Goal: Task Accomplishment & Management: Manage account settings

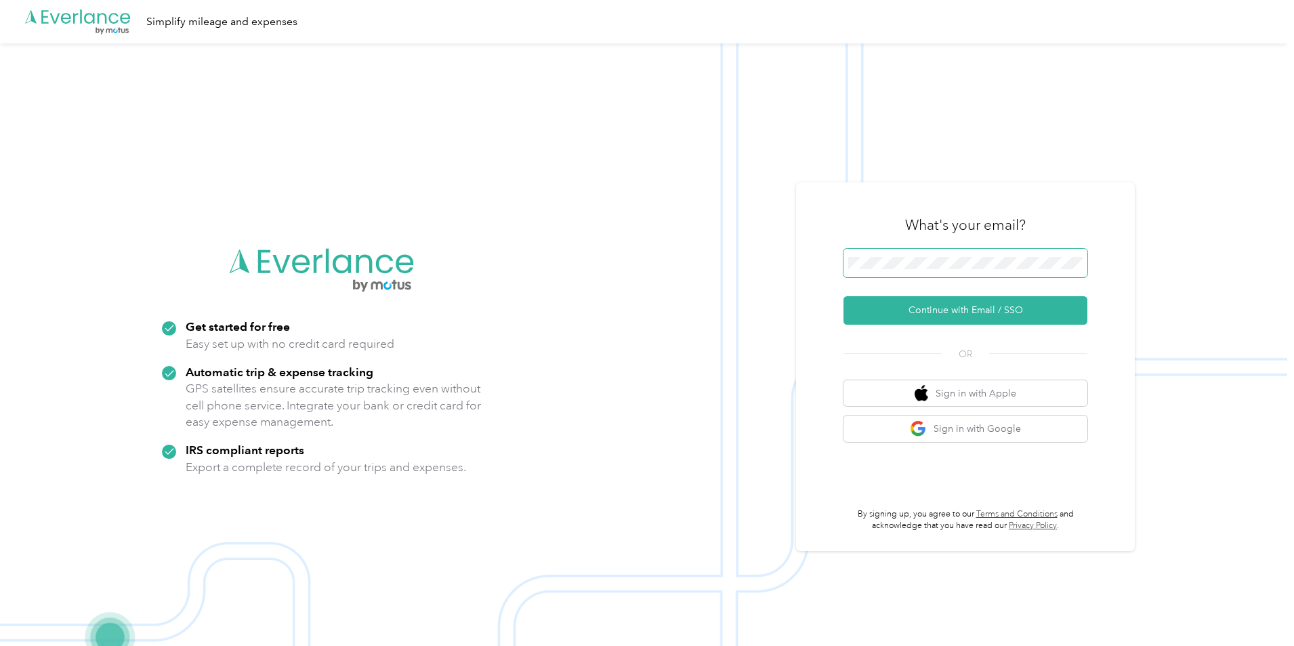
click at [911, 255] on span at bounding box center [966, 263] width 244 height 28
click at [967, 308] on button "Continue with Email / SSO" at bounding box center [966, 310] width 244 height 28
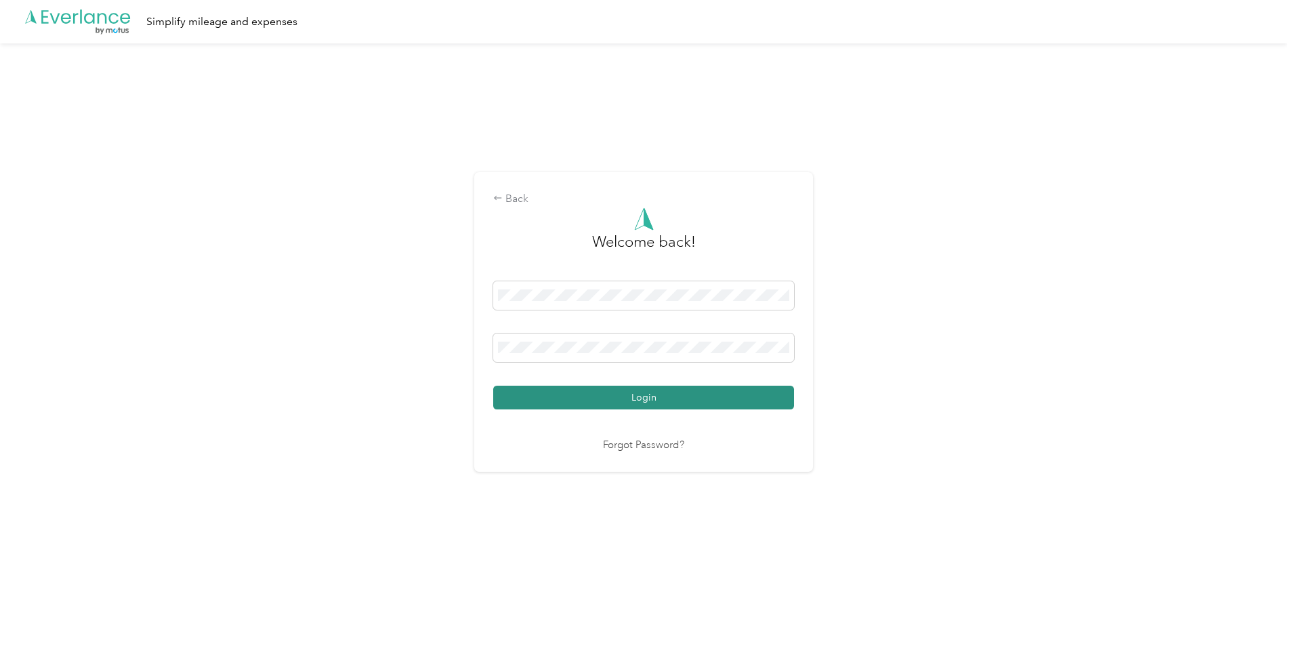
click at [666, 396] on button "Login" at bounding box center [643, 398] width 301 height 24
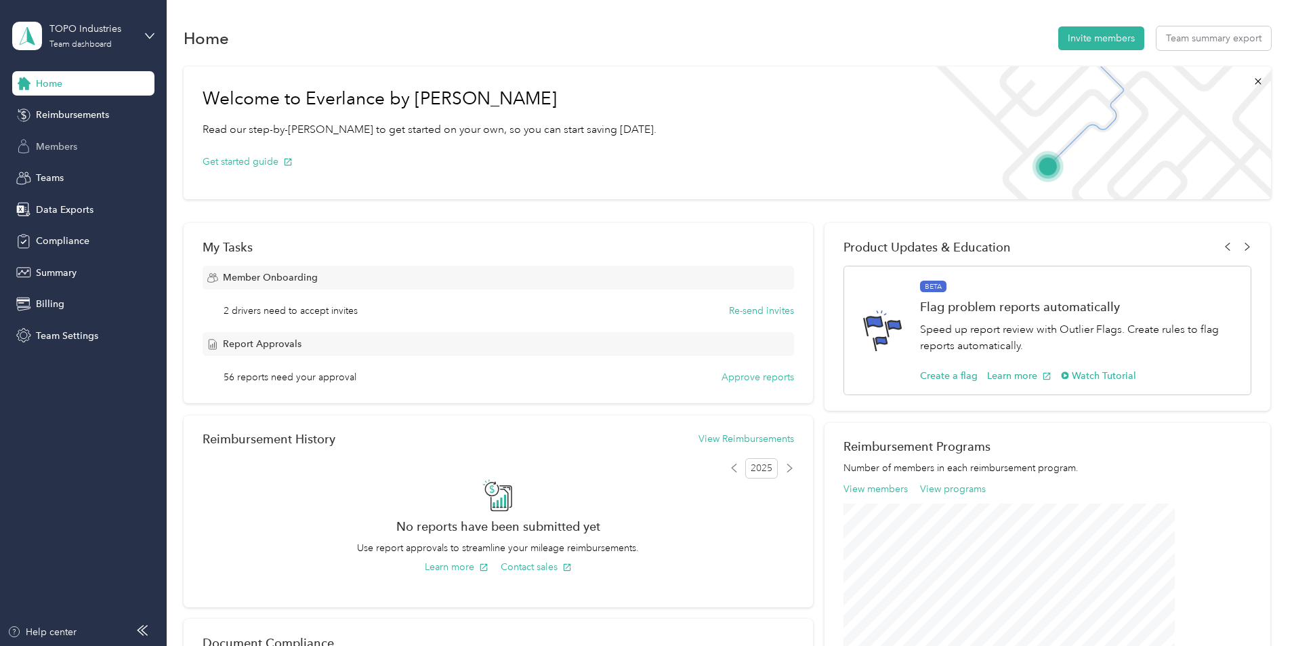
click at [49, 148] on span "Members" at bounding box center [56, 147] width 41 height 14
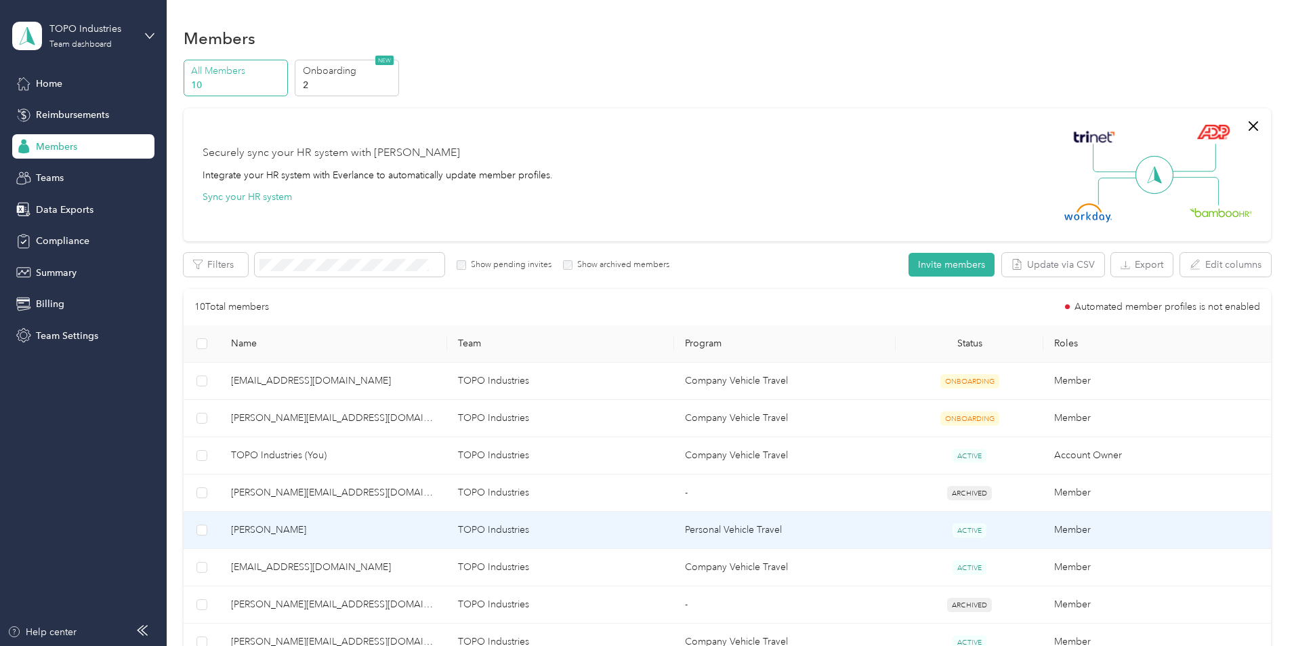
click at [763, 539] on td "Personal Vehicle Travel" at bounding box center [785, 530] width 222 height 37
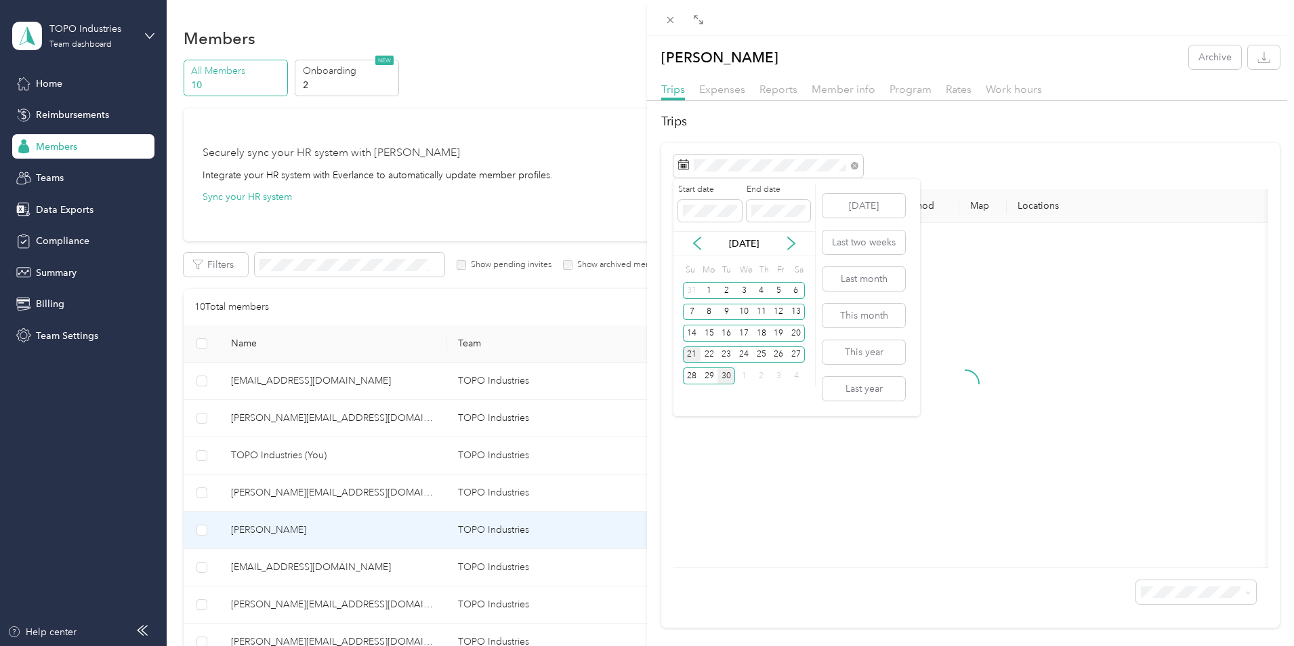
click at [697, 356] on div "21" at bounding box center [692, 354] width 18 height 17
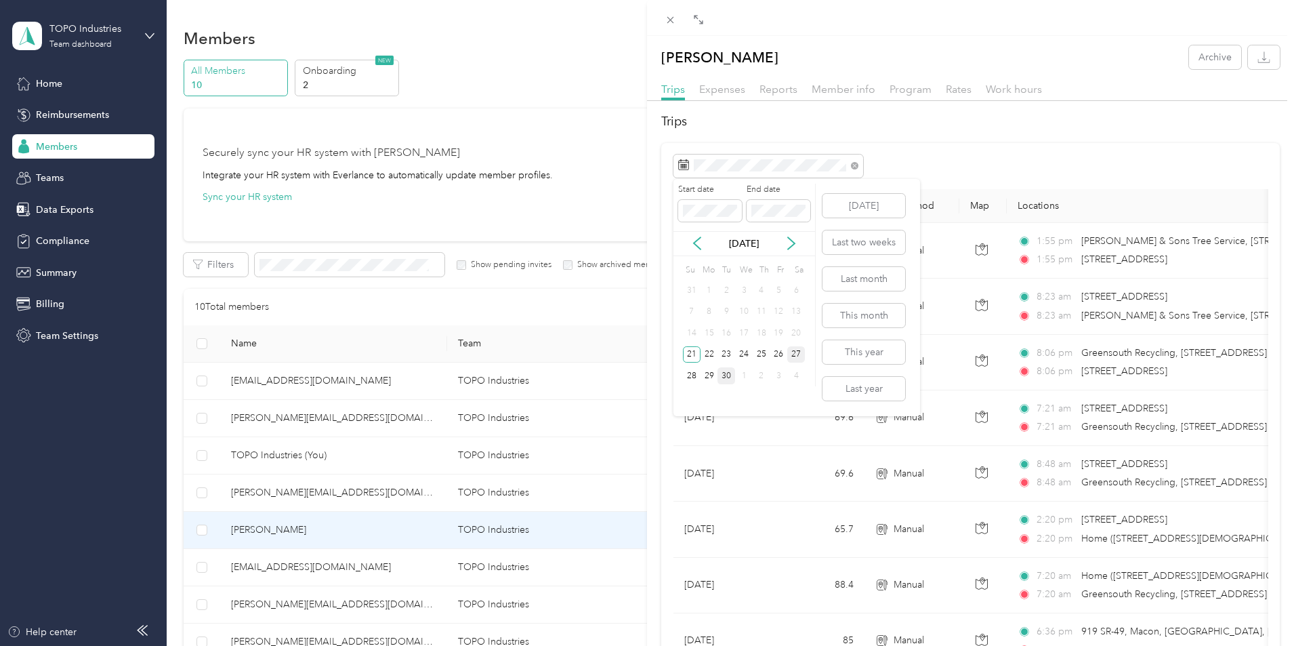
click at [798, 352] on div "27" at bounding box center [796, 354] width 18 height 17
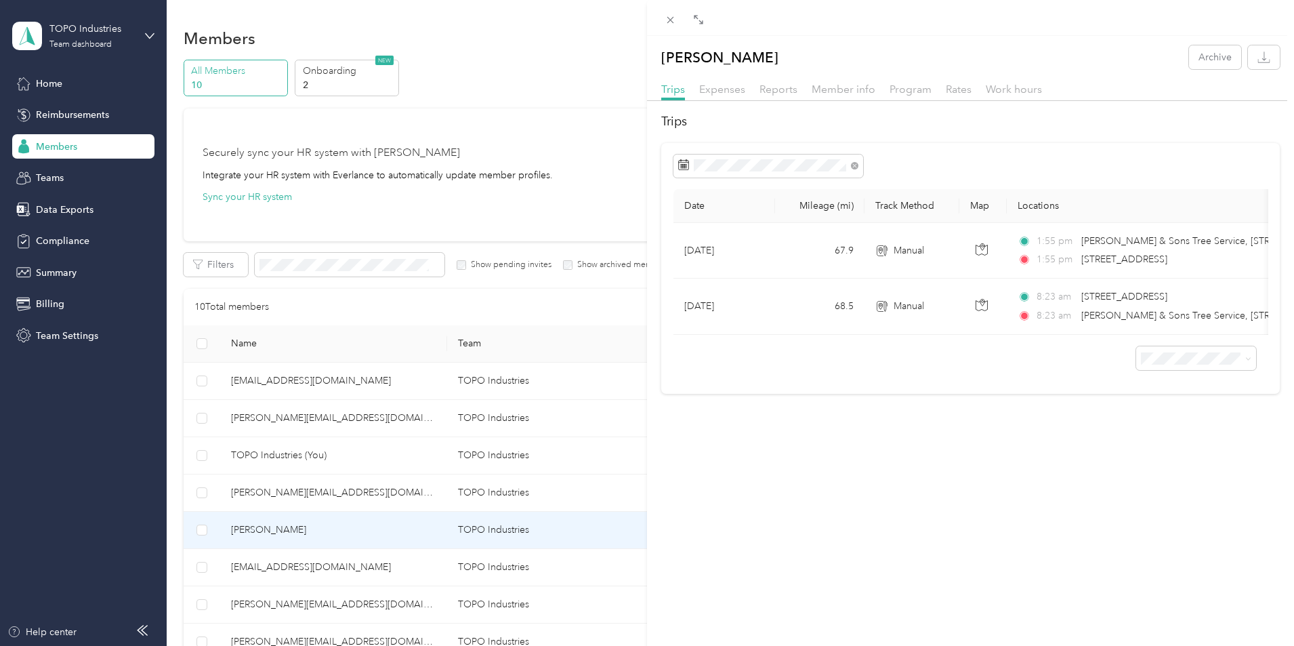
click at [355, 563] on div "[PERSON_NAME] Archive Trips Expenses Reports Member info Program Rates Work hou…" at bounding box center [647, 323] width 1294 height 646
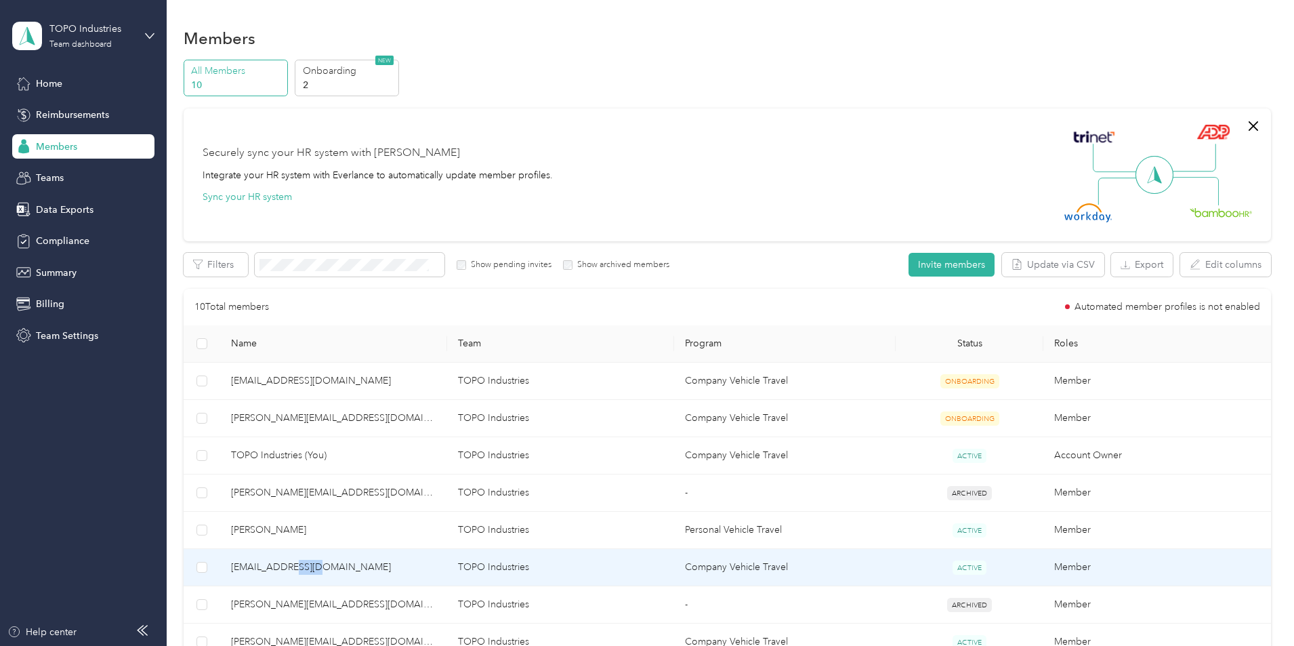
click at [384, 566] on span "[EMAIL_ADDRESS][DOMAIN_NAME]" at bounding box center [333, 567] width 205 height 15
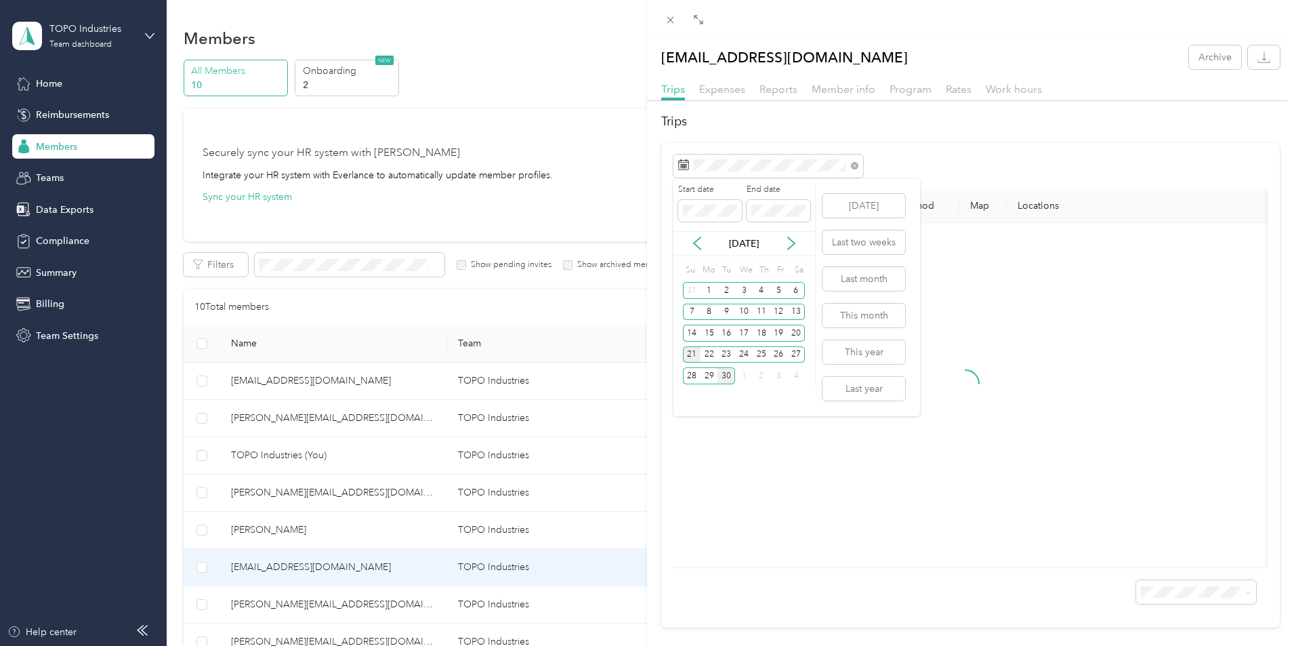
click at [687, 359] on div "21" at bounding box center [692, 354] width 18 height 17
click at [790, 350] on div "27" at bounding box center [796, 354] width 18 height 17
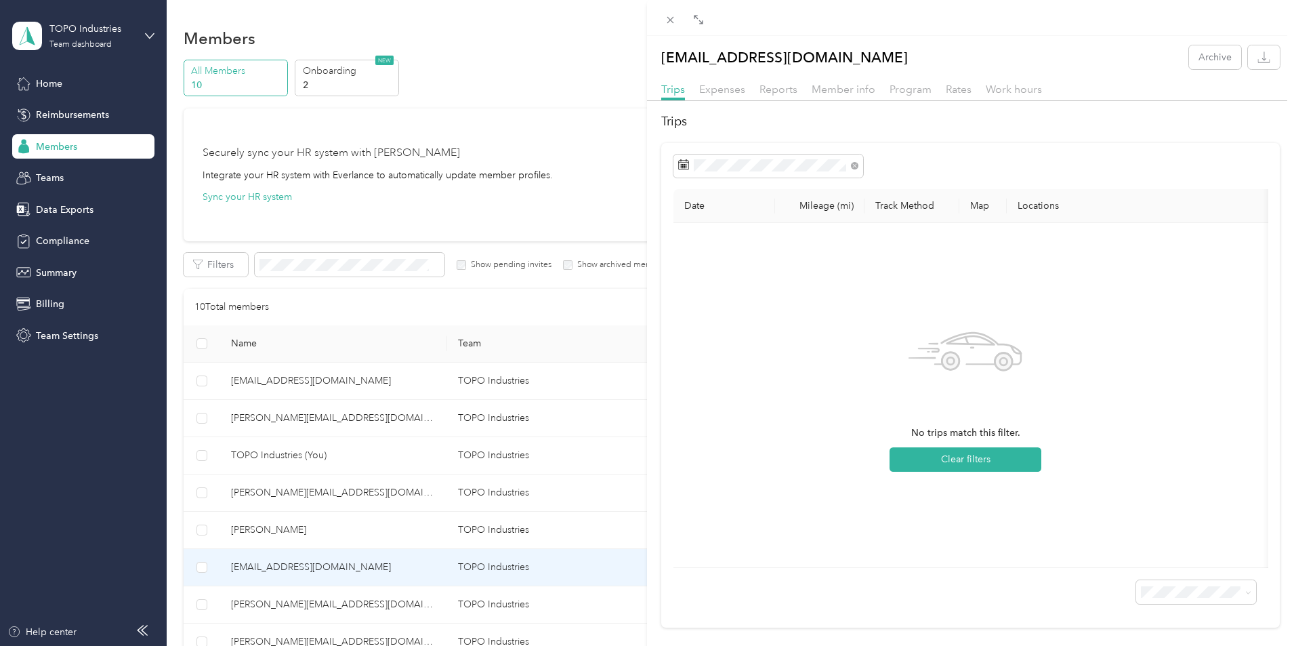
click at [657, 446] on div "Trips Date Mileage (mi) Track Method Map Locations Mileage value Purpose No tri…" at bounding box center [970, 369] width 647 height 515
click at [585, 525] on div "[EMAIL_ADDRESS][DOMAIN_NAME] Archive Trips Expenses Reports Member info Program…" at bounding box center [647, 323] width 1294 height 646
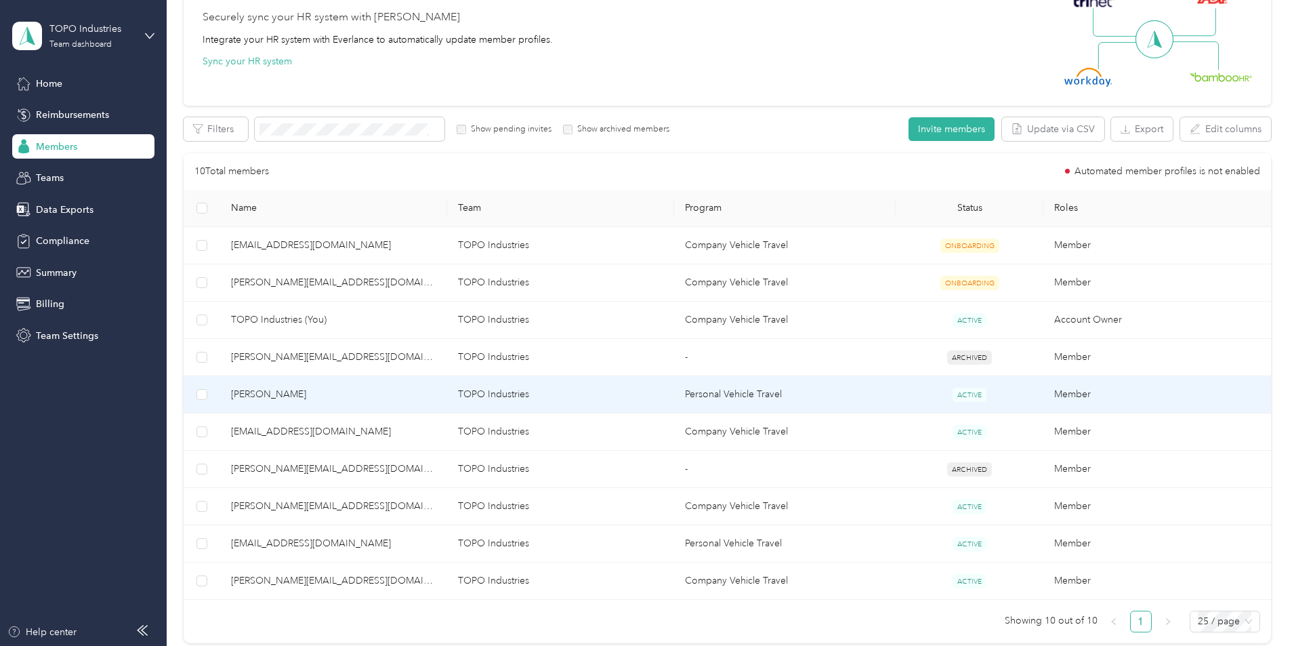
scroll to position [203, 0]
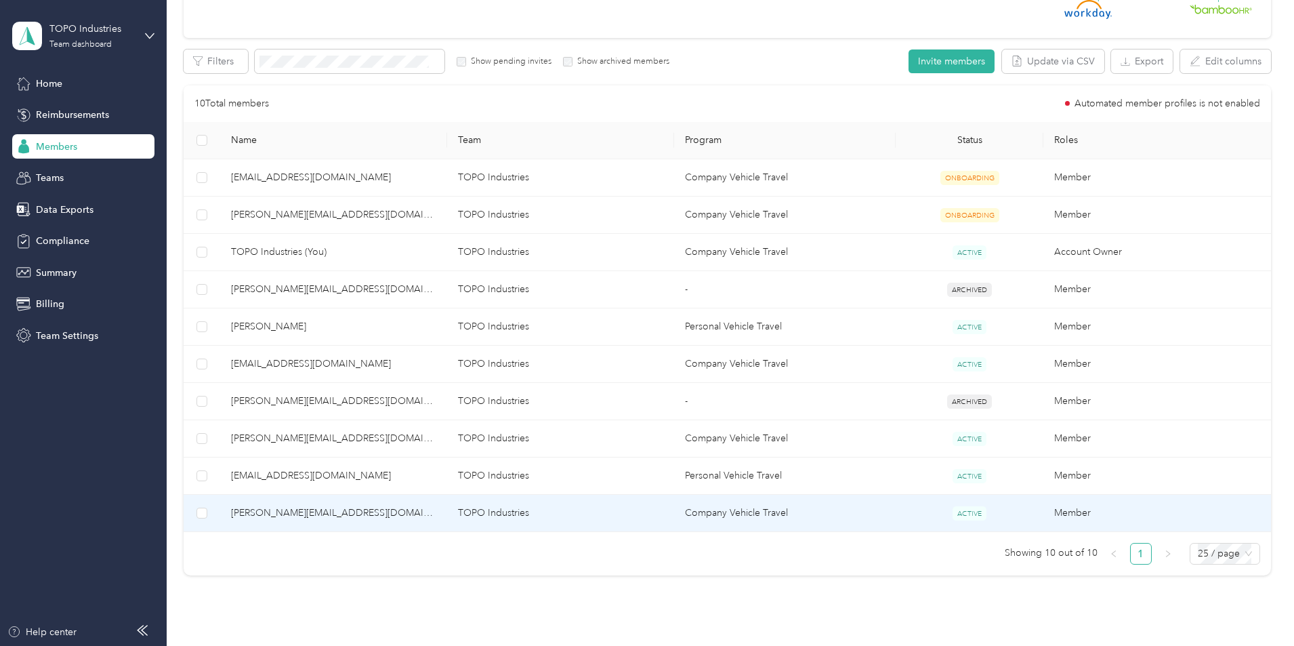
click at [354, 516] on span "[PERSON_NAME][EMAIL_ADDRESS][DOMAIN_NAME]" at bounding box center [333, 513] width 205 height 15
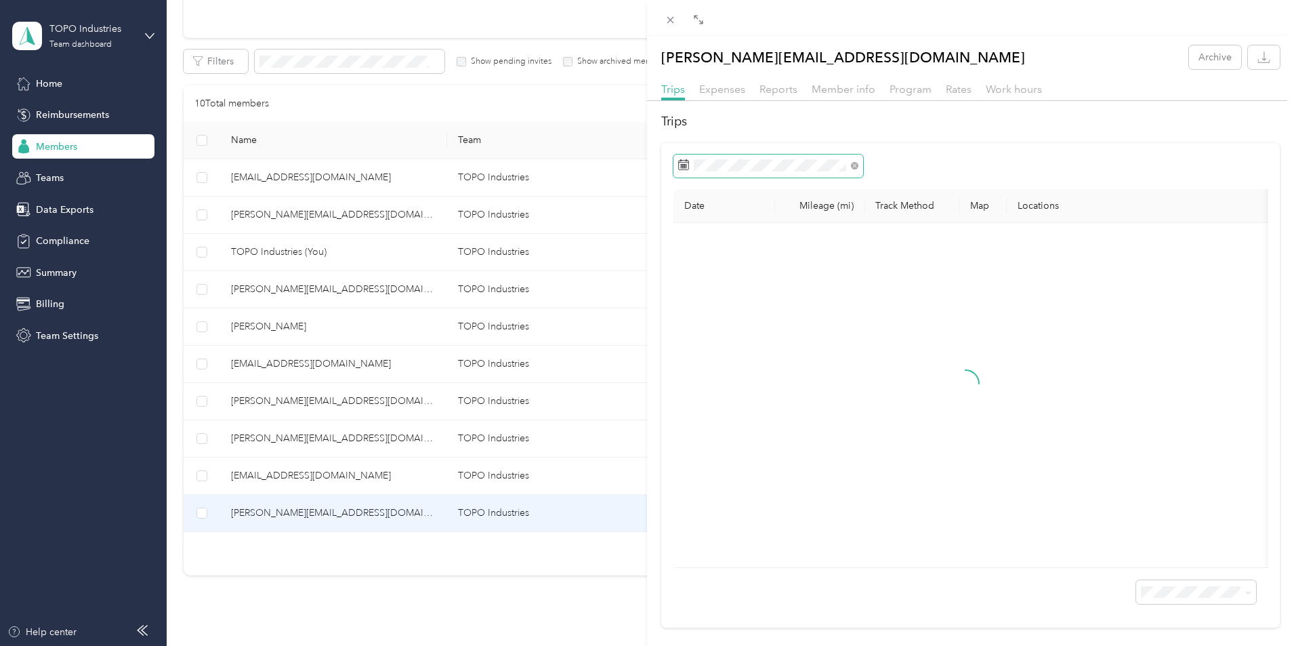
click at [762, 159] on span at bounding box center [769, 165] width 190 height 23
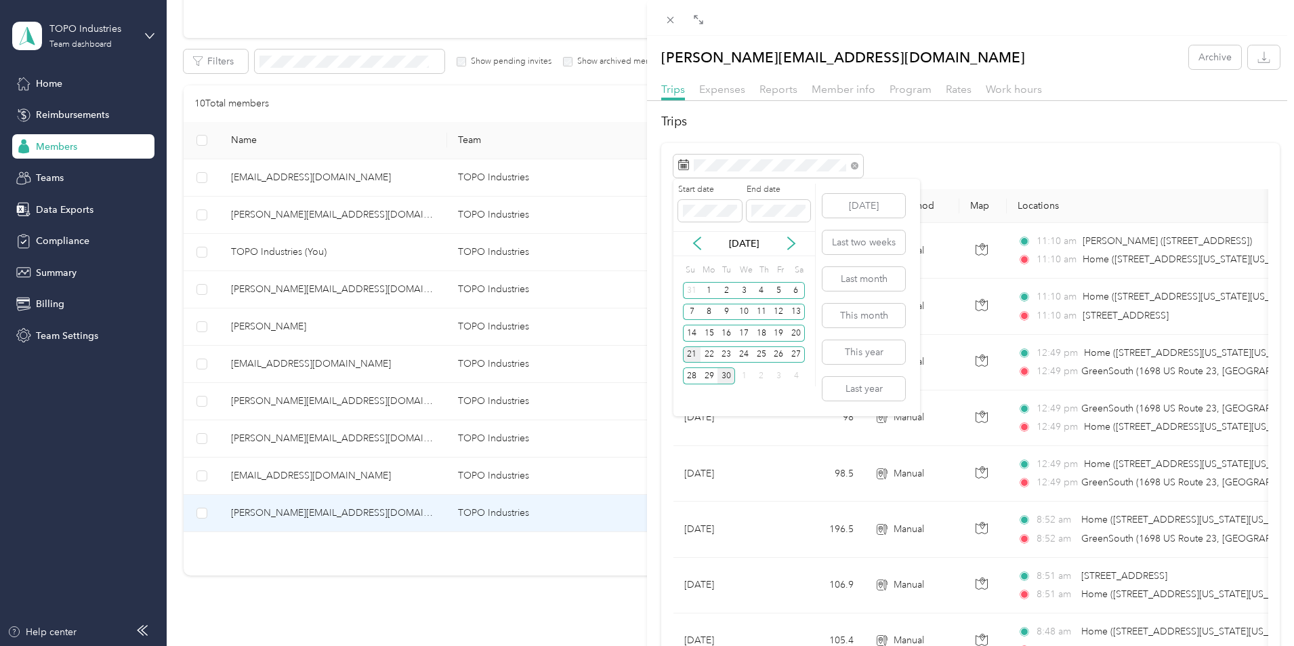
click at [696, 353] on div "21" at bounding box center [692, 354] width 18 height 17
click at [791, 352] on div "27" at bounding box center [796, 354] width 18 height 17
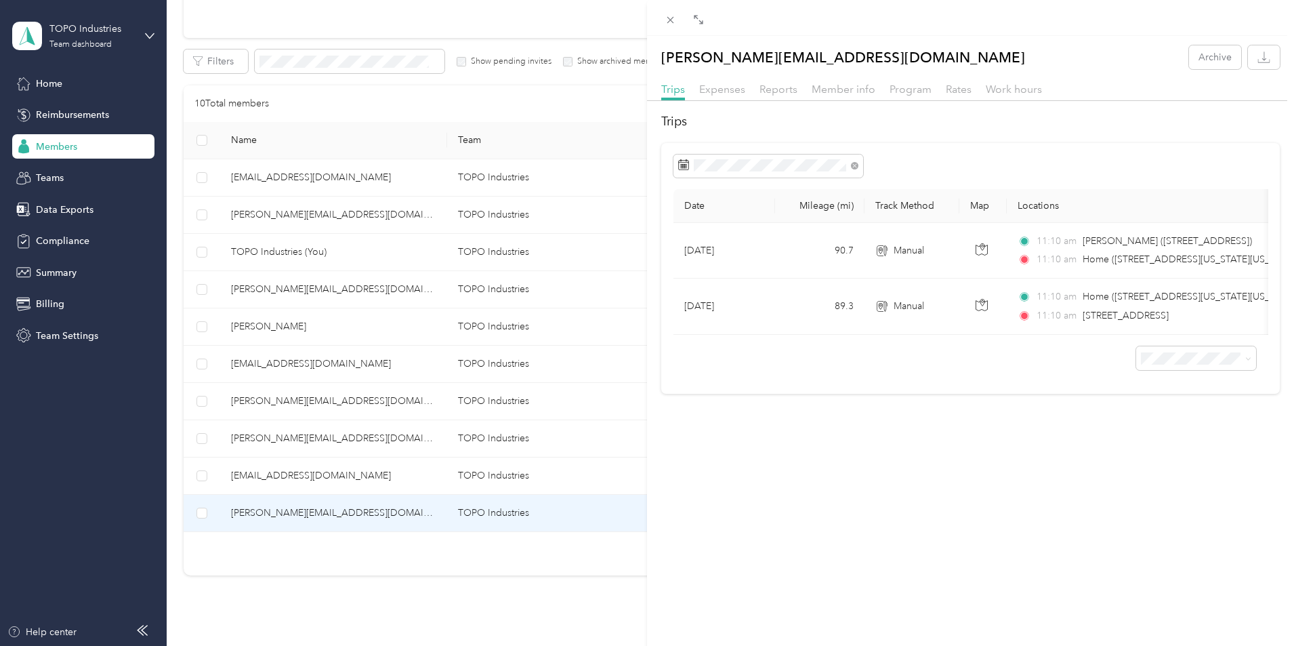
click at [358, 484] on div "[PERSON_NAME][EMAIL_ADDRESS][DOMAIN_NAME] Archive Trips Expenses Reports Member…" at bounding box center [647, 323] width 1294 height 646
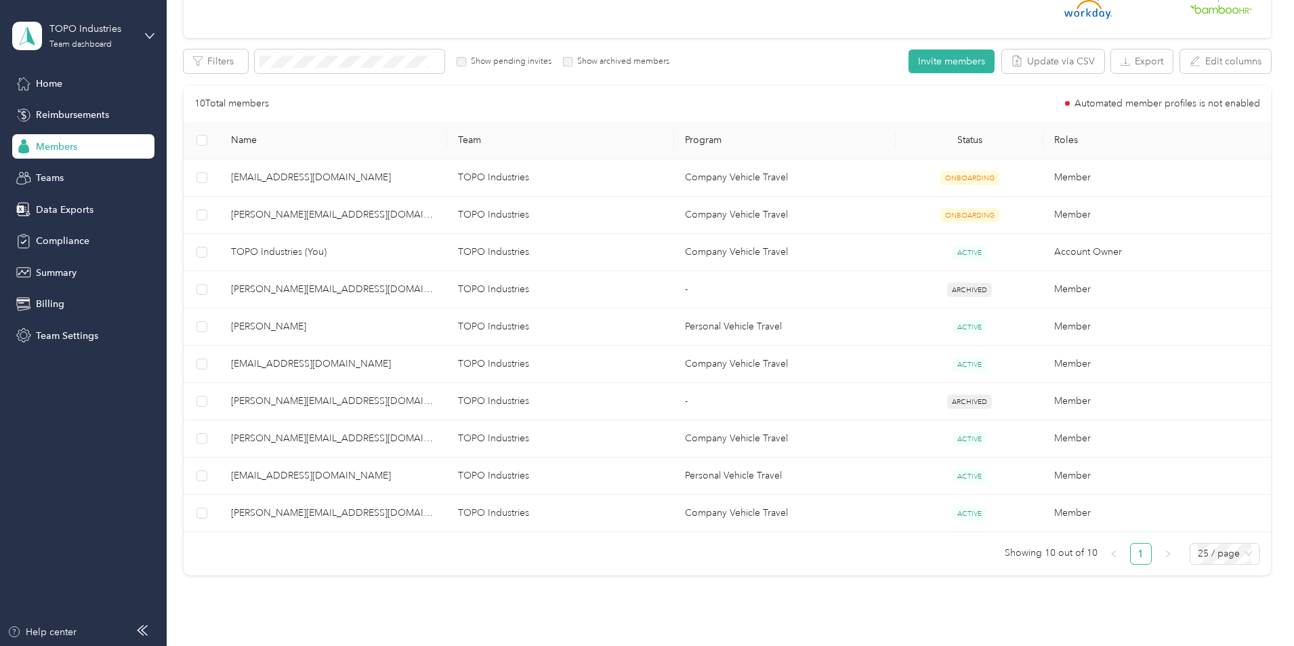
click at [360, 475] on span "[EMAIL_ADDRESS][DOMAIN_NAME]" at bounding box center [333, 475] width 205 height 15
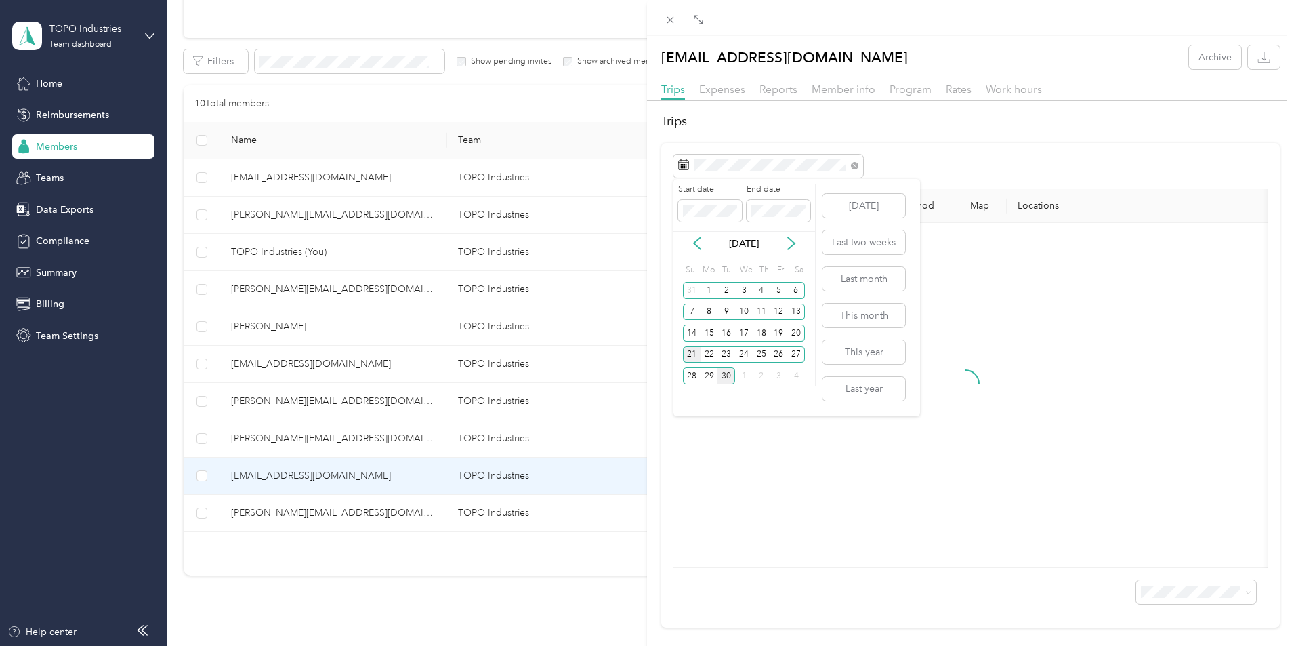
click at [688, 358] on div "21" at bounding box center [692, 354] width 18 height 17
click at [797, 355] on div "27" at bounding box center [796, 354] width 18 height 17
